Goal: Find specific page/section: Find specific page/section

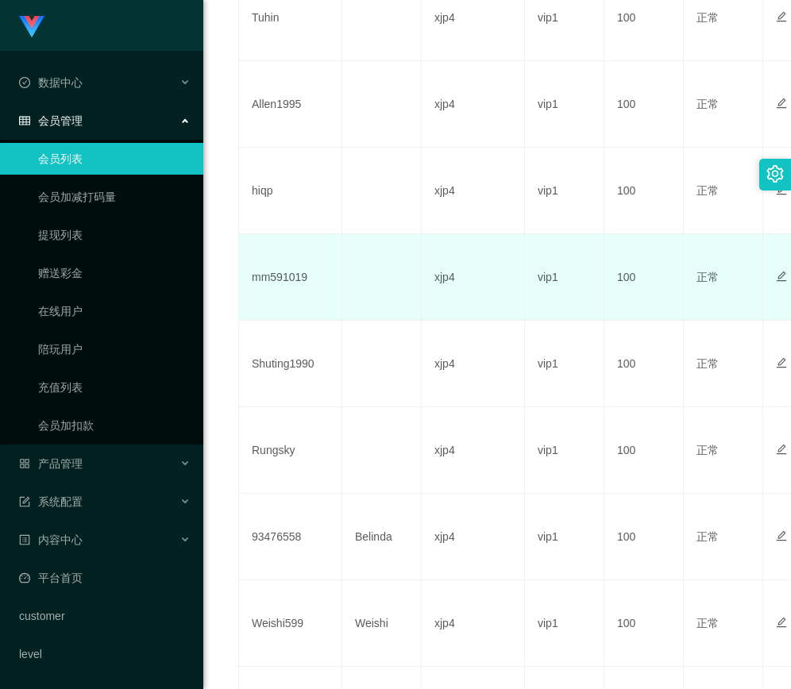
scroll to position [777, 0]
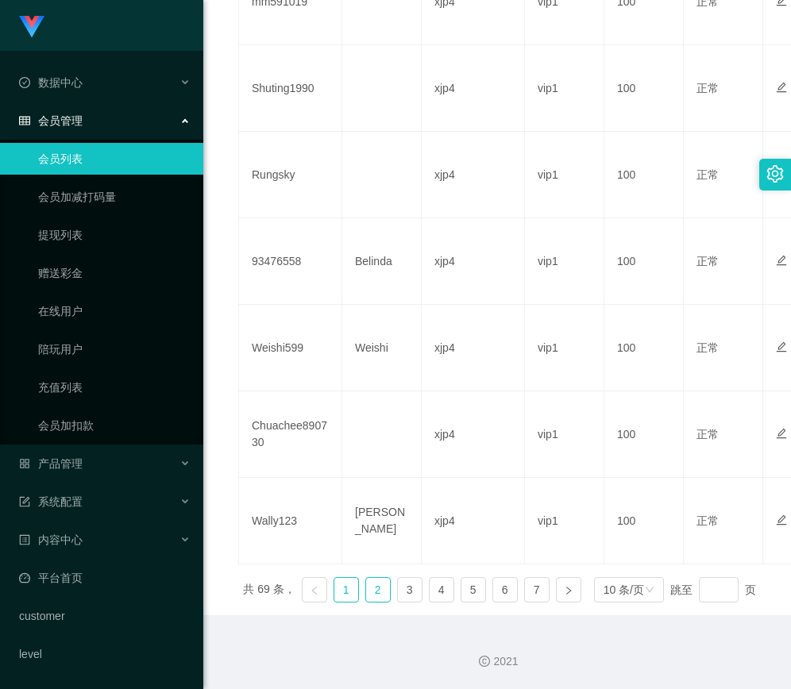
click at [371, 578] on link "2" at bounding box center [378, 590] width 24 height 24
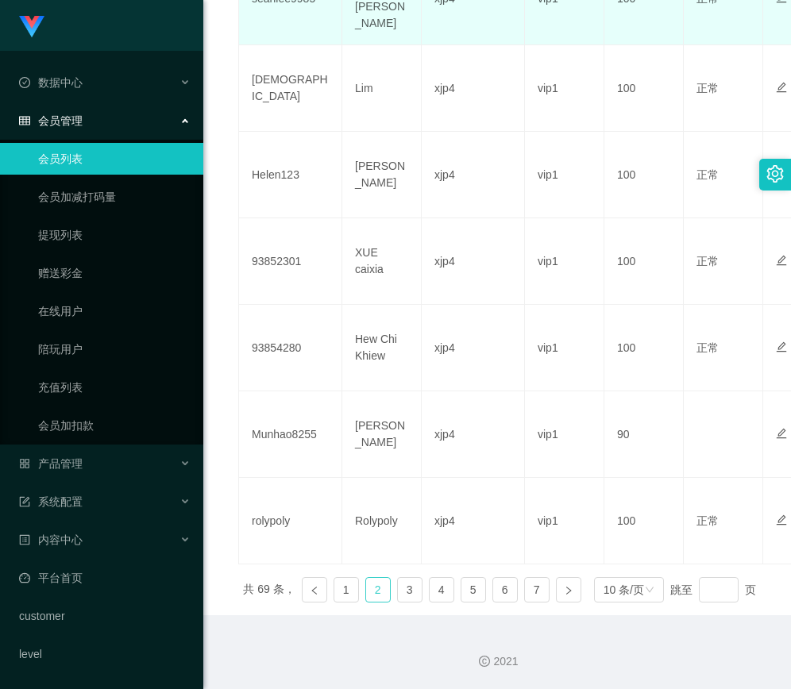
scroll to position [685, 0]
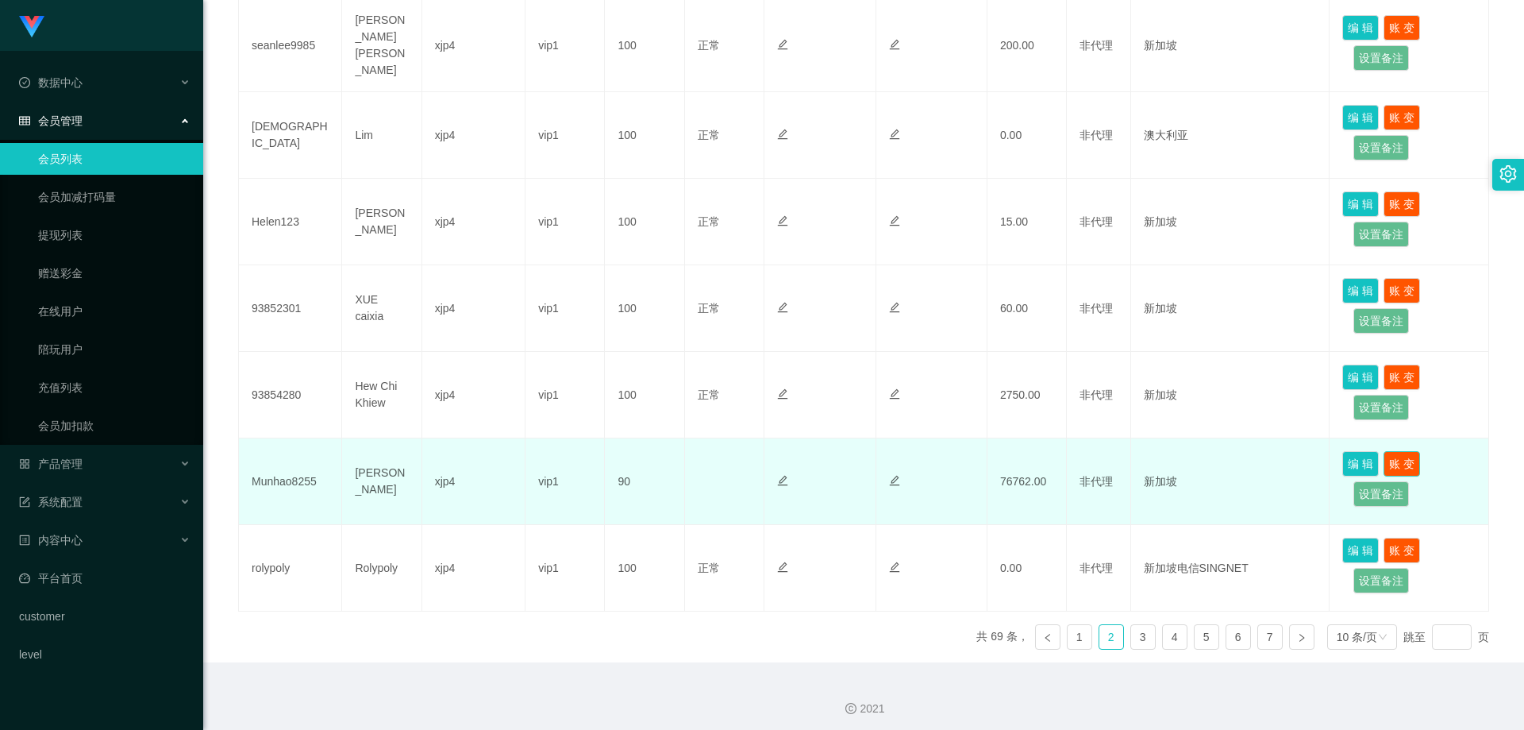
click at [790, 451] on button "账 变" at bounding box center [1402, 463] width 37 height 25
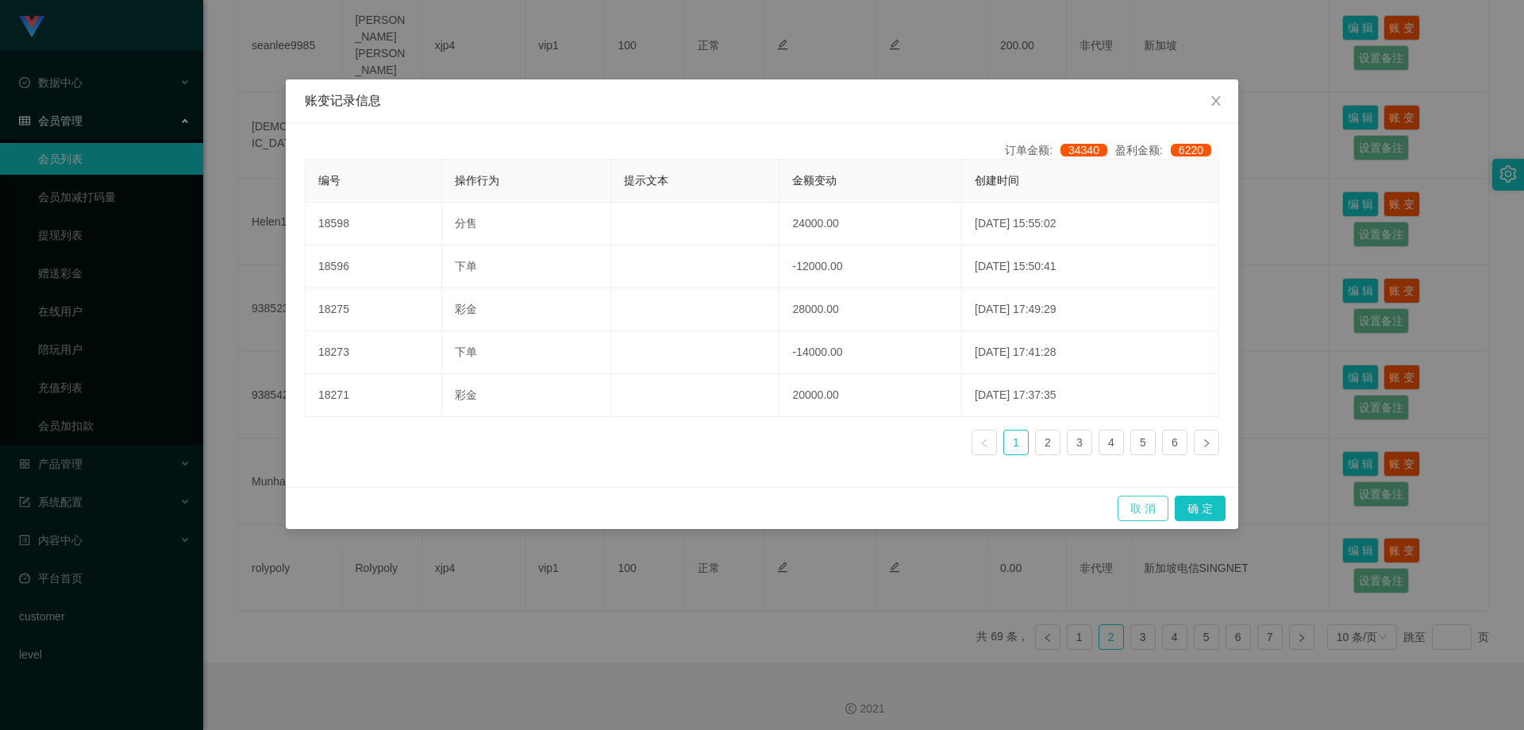
click at [790, 509] on button "取 消" at bounding box center [1143, 507] width 51 height 25
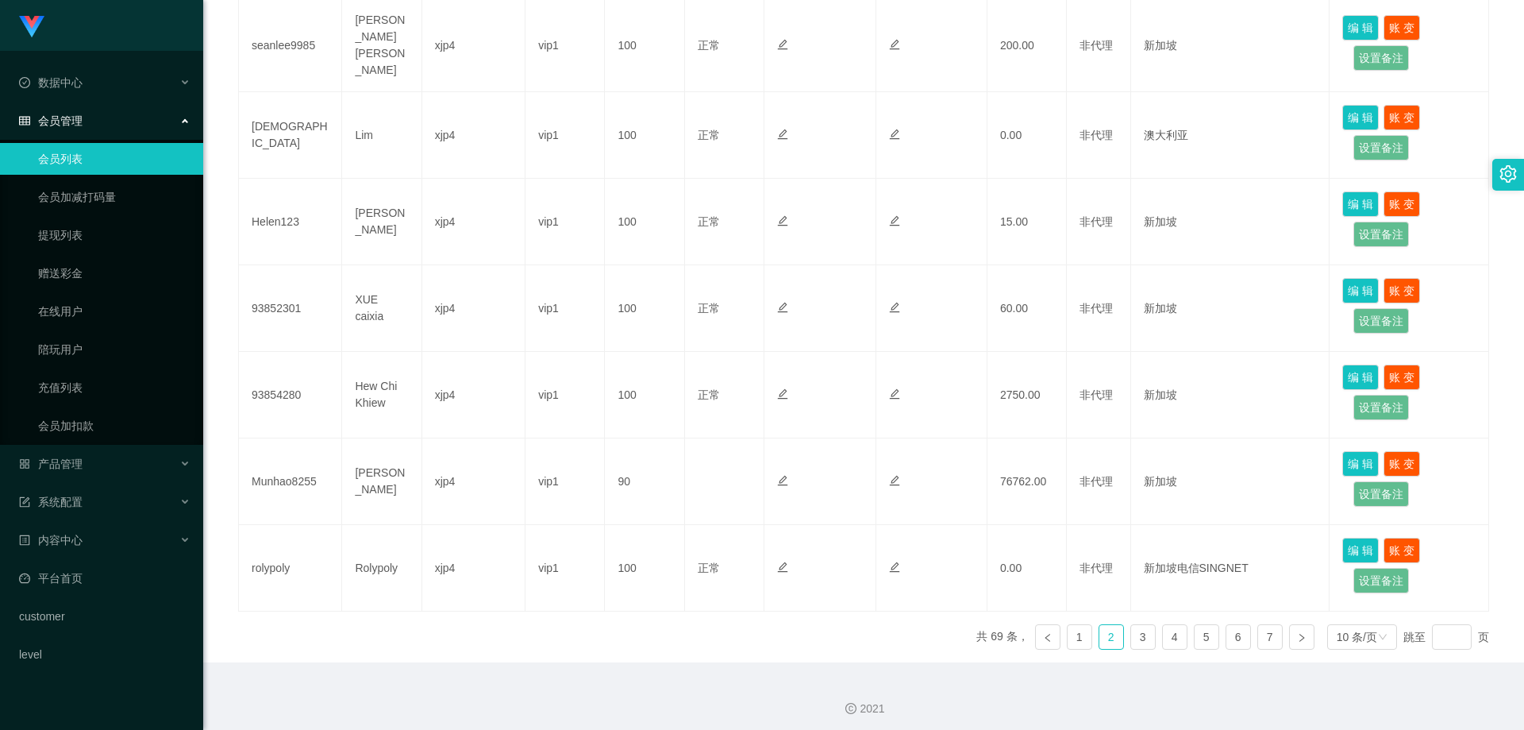
click at [81, 137] on li "会员管理 会员列表 会员加减打码量 提现列表 赠送彩金 在线用户 陪玩用户 充值列表 会员加扣款" at bounding box center [101, 275] width 203 height 340
click at [88, 151] on link "会员列表" at bounding box center [114, 159] width 152 height 32
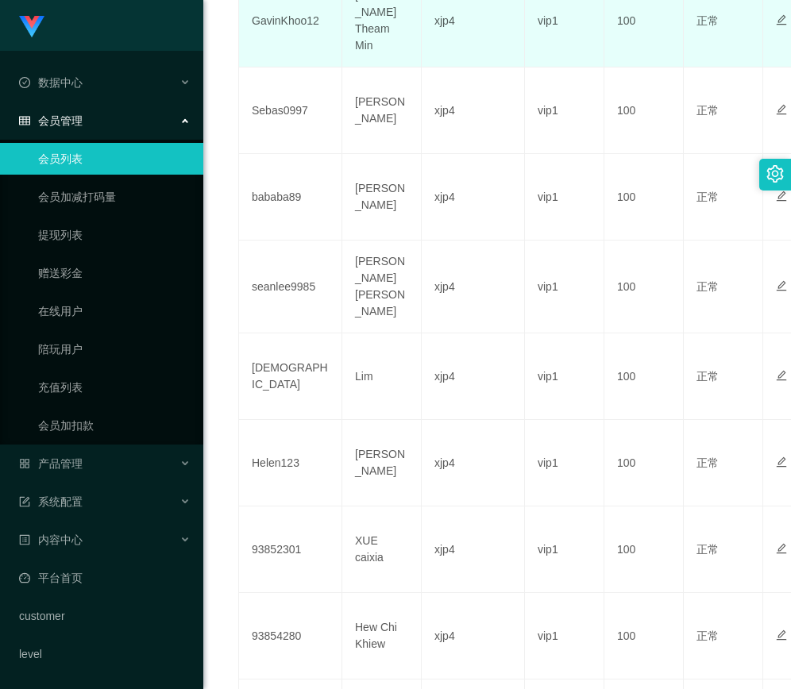
scroll to position [784, 0]
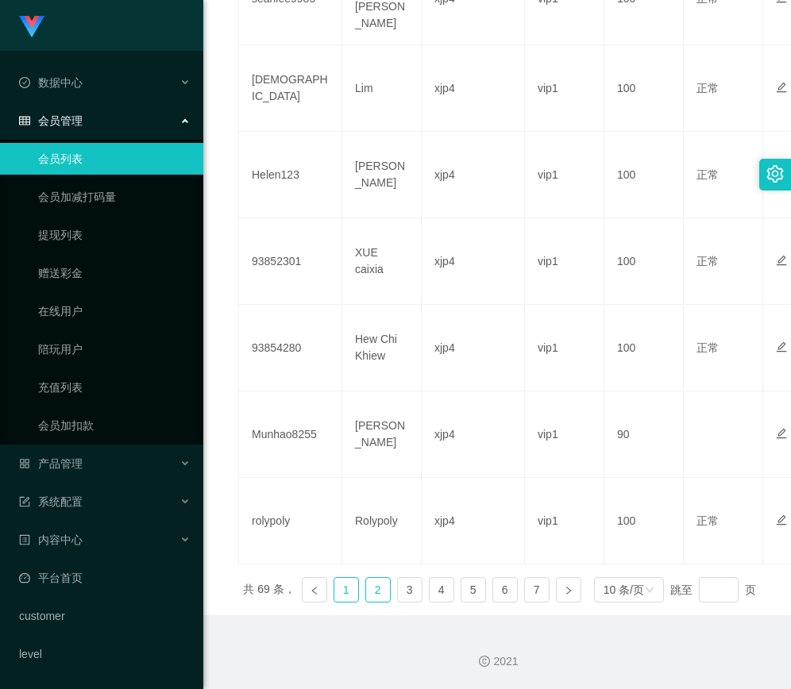
click at [343, 578] on link "1" at bounding box center [346, 590] width 24 height 24
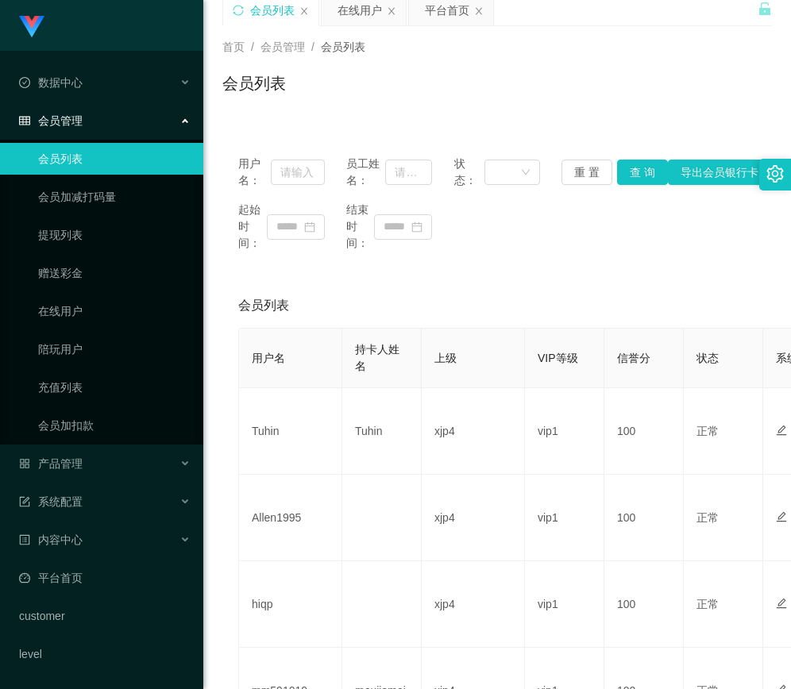
scroll to position [0, 0]
